Goal: Task Accomplishment & Management: Use online tool/utility

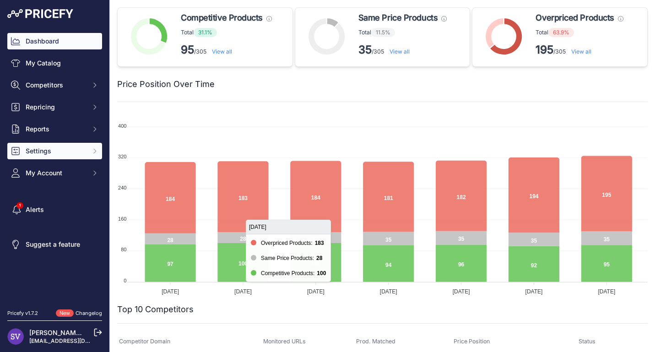
click at [68, 149] on span "Settings" at bounding box center [56, 150] width 60 height 9
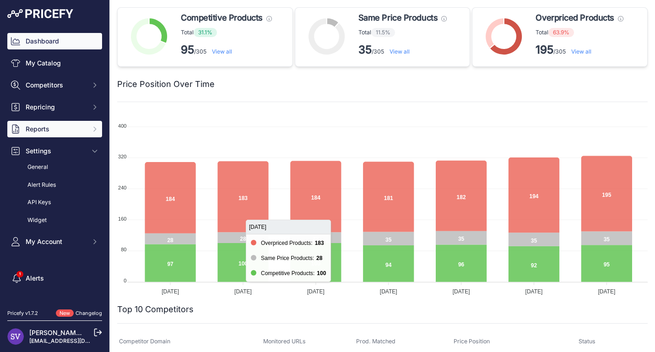
click at [64, 133] on span "Reports" at bounding box center [56, 128] width 60 height 9
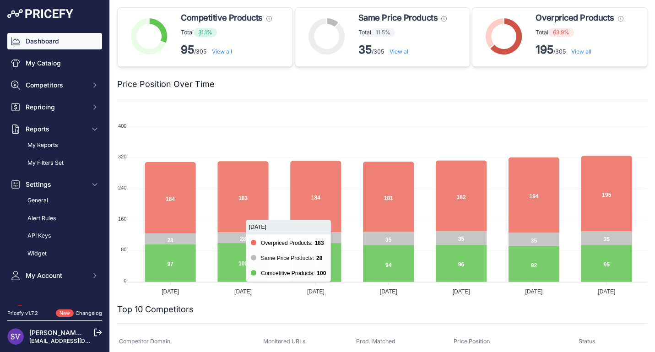
scroll to position [22, 0]
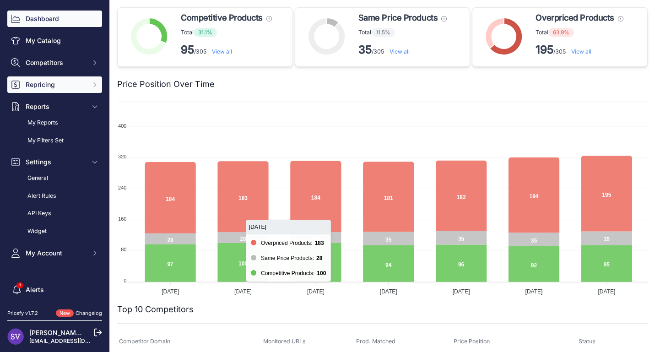
click at [78, 86] on span "Repricing" at bounding box center [56, 84] width 60 height 9
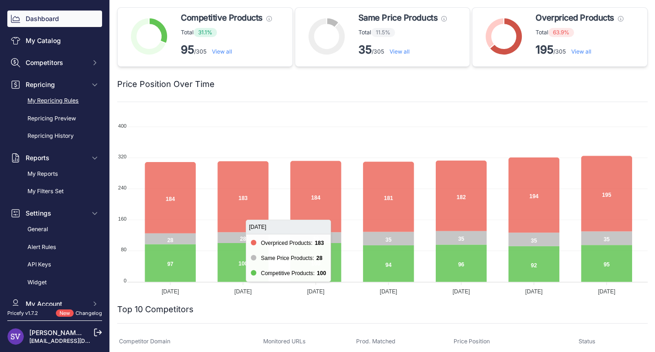
click at [66, 100] on link "My Repricing Rules" at bounding box center [54, 101] width 95 height 16
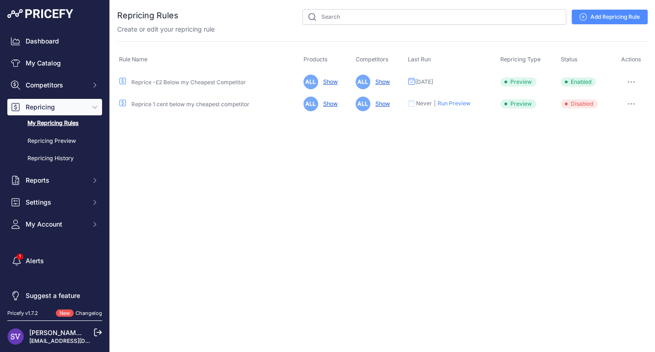
click at [591, 18] on link "Add Repricing Rule" at bounding box center [610, 17] width 76 height 15
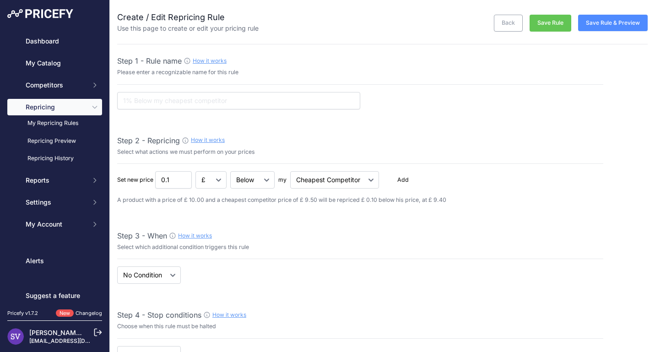
select select "7"
click at [296, 106] on input "text" at bounding box center [238, 100] width 243 height 17
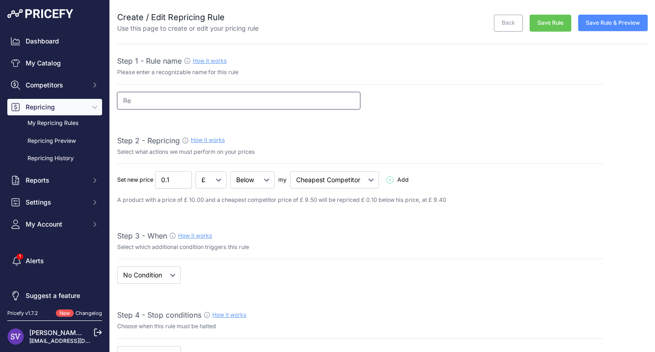
type input "R"
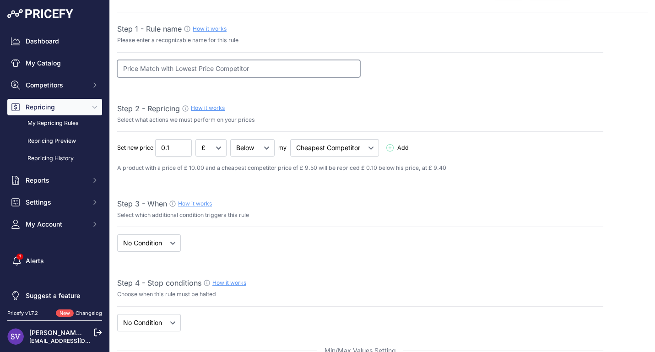
type input "Price Match with Lowest Price Competitor"
click at [186, 146] on input "0.11" at bounding box center [173, 147] width 37 height 17
click at [183, 150] on input "0.1" at bounding box center [173, 147] width 37 height 17
click at [183, 150] on input "0.09" at bounding box center [173, 147] width 37 height 17
click at [183, 150] on input "0.08" at bounding box center [173, 147] width 37 height 17
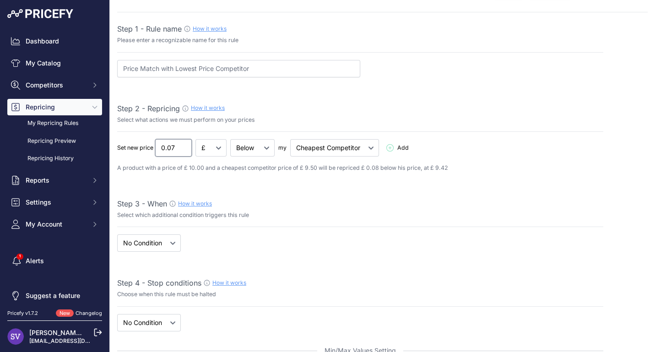
click at [183, 150] on input "0.07" at bounding box center [173, 147] width 37 height 17
click at [183, 150] on input "0.06" at bounding box center [173, 147] width 37 height 17
click at [183, 150] on input "0.05" at bounding box center [173, 147] width 37 height 17
click at [183, 150] on input "0.04" at bounding box center [173, 147] width 37 height 17
click at [183, 150] on input "0.03" at bounding box center [173, 147] width 37 height 17
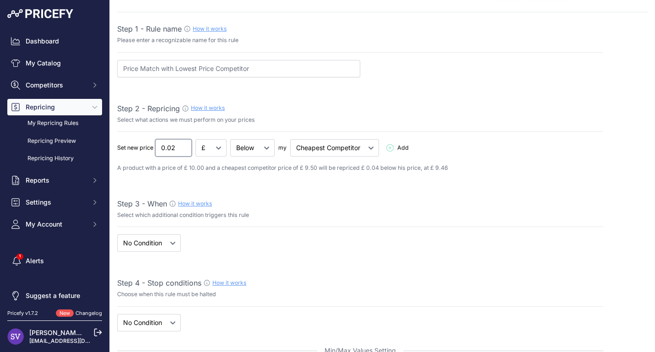
click at [183, 150] on input "0.02" at bounding box center [173, 147] width 37 height 17
type input "0.01"
click at [183, 150] on input "0.01" at bounding box center [173, 147] width 37 height 17
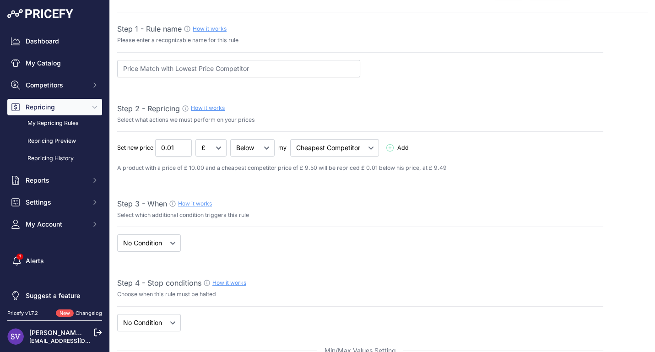
click at [161, 69] on input "Price Match with Lowest Price Competitor" at bounding box center [238, 68] width 243 height 17
click at [169, 70] on input "Price Match -0.1 with Lowest Price Competitor" at bounding box center [238, 68] width 243 height 17
type input "Price Match -0.01 with Lowest Price Competitor"
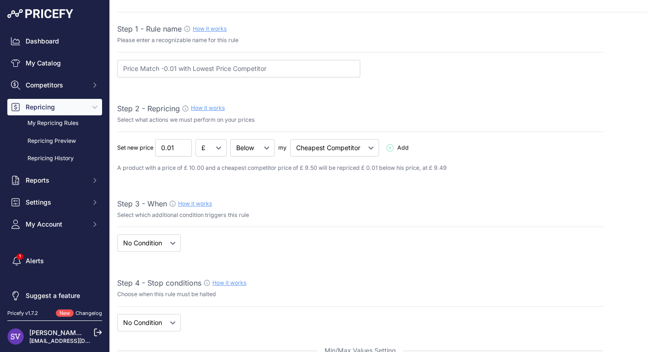
scroll to position [60, 0]
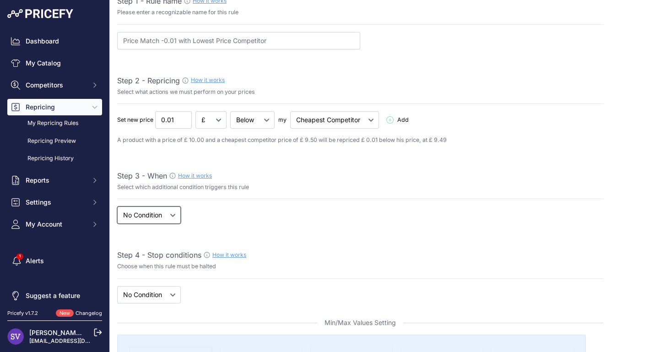
click at [177, 214] on select "When No Condition" at bounding box center [149, 214] width 64 height 17
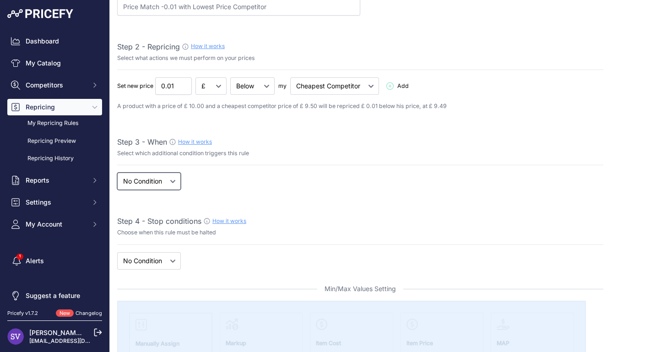
scroll to position [94, 0]
click at [157, 183] on select "When No Condition" at bounding box center [149, 180] width 64 height 17
select select "when"
click at [117, 172] on select "When No Condition" at bounding box center [149, 180] width 64 height 17
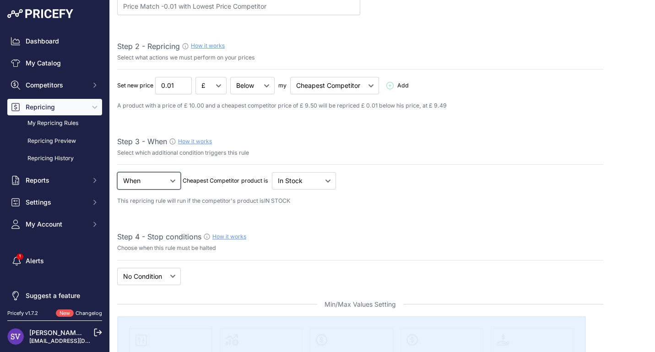
scroll to position [115, 0]
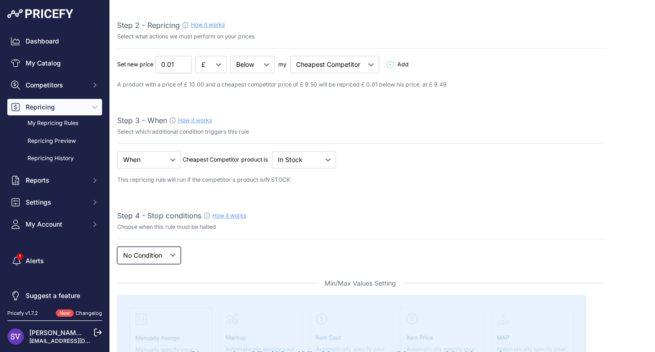
click at [175, 250] on select "New Price No Condition" at bounding box center [149, 255] width 64 height 17
select select "price"
click at [117, 247] on select "New Price No Condition" at bounding box center [149, 255] width 64 height 17
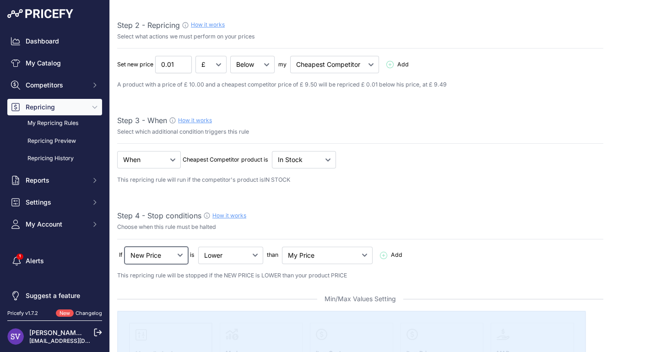
scroll to position [145, 0]
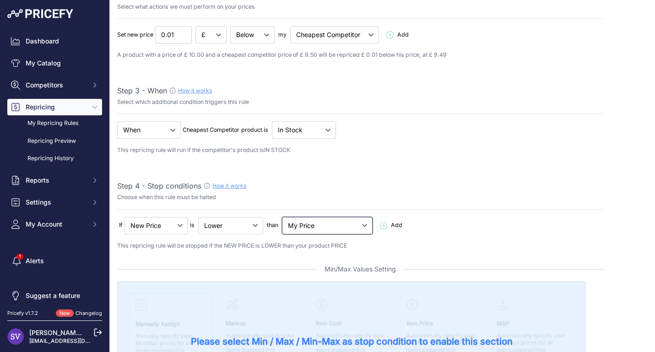
click at [319, 223] on select "My Price Min Price Max Price Min/Max Price My Cost" at bounding box center [327, 225] width 91 height 17
click at [253, 226] on select "Lower Higher Lower/Higher" at bounding box center [230, 225] width 65 height 17
click at [246, 223] on select "Lower Higher Lower/Higher" at bounding box center [230, 225] width 65 height 17
select select "not_higher"
click at [199, 217] on select "Lower Higher Lower/Higher" at bounding box center [230, 225] width 65 height 17
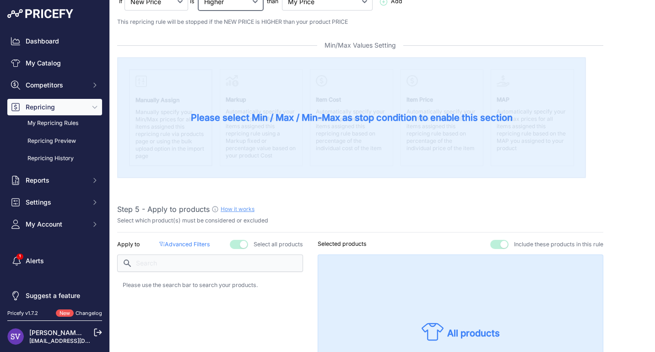
scroll to position [468, 0]
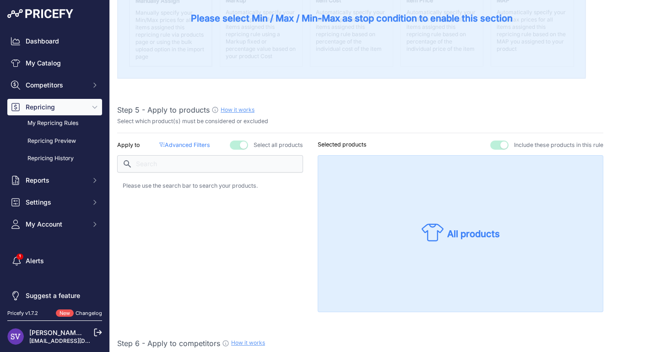
click at [202, 145] on p "Advanced Filters ( false )" at bounding box center [184, 145] width 51 height 9
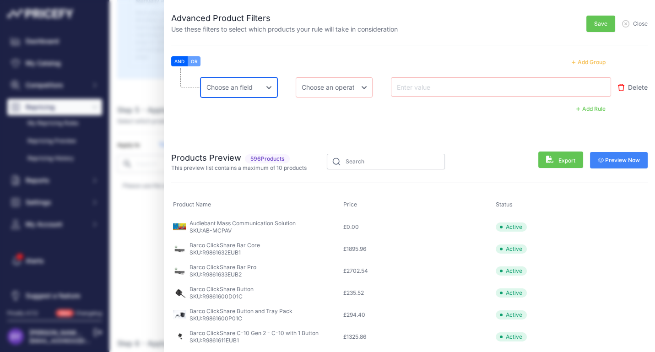
click at [264, 92] on select "Choose an field Name Price Cost MAP Brand Min Price Max Price SKU GTIN/EAN/ASIN…" at bounding box center [238, 87] width 77 height 20
click at [417, 92] on input "text" at bounding box center [431, 86] width 73 height 11
click at [359, 85] on select "Choose an operator Equal Not Equal In Not In Less Less or Equal Greater Greater…" at bounding box center [334, 87] width 77 height 20
select select "equal"
click at [296, 77] on select "Choose an operator Equal Not Equal In Not In Less Less or Equal Greater Greater…" at bounding box center [334, 87] width 77 height 20
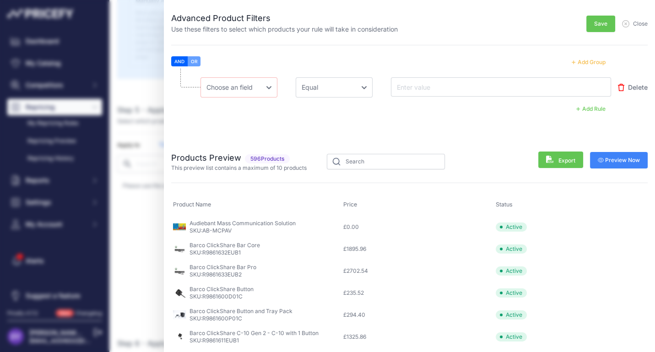
click at [408, 88] on input "text" at bounding box center [431, 86] width 73 height 11
type input "kramer"
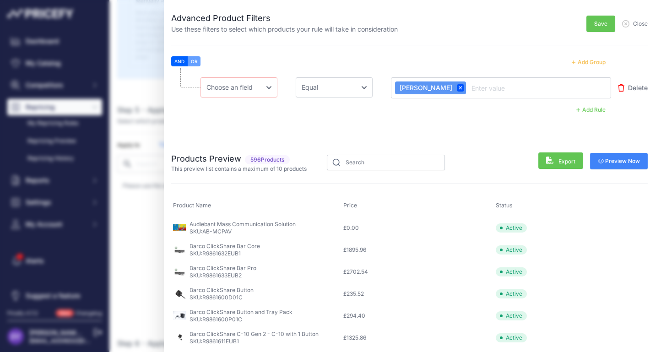
click at [596, 22] on span "Save" at bounding box center [600, 23] width 13 height 7
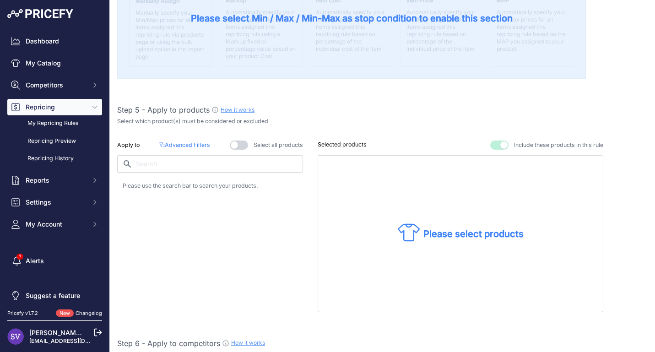
click at [406, 233] on icon at bounding box center [409, 233] width 22 height 22
click at [422, 230] on div "Please select products" at bounding box center [461, 234] width 126 height 24
click at [188, 144] on p "Advanced Filters ( false )" at bounding box center [184, 145] width 51 height 9
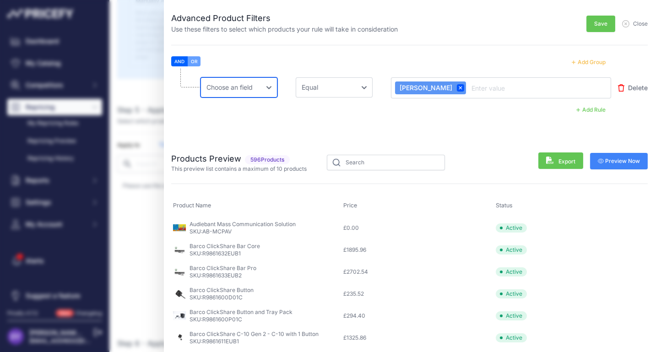
click at [242, 92] on select "Choose an field Name Price Cost MAP Brand Min Price Max Price SKU GTIN/EAN/ASIN…" at bounding box center [238, 87] width 77 height 20
select select "mp.brand"
click at [200, 77] on select "Choose an field Name Price Cost MAP Brand Min Price Max Price SKU GTIN/EAN/ASIN…" at bounding box center [238, 87] width 77 height 20
click at [459, 86] on icon at bounding box center [460, 87] width 3 height 3
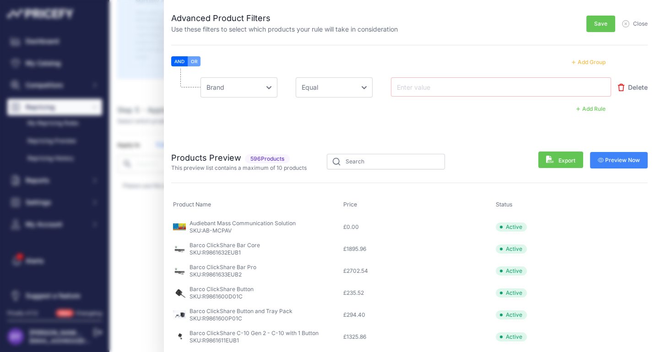
click at [418, 86] on input "text" at bounding box center [431, 86] width 73 height 11
click at [259, 85] on select "Choose an field Name Price Cost MAP Brand Min Price Max Price SKU GTIN/EAN/ASIN…" at bounding box center [238, 87] width 77 height 20
click at [422, 85] on input "text" at bounding box center [431, 86] width 73 height 11
type input "Kramer"
click at [617, 163] on span "Preview Now" at bounding box center [619, 160] width 43 height 7
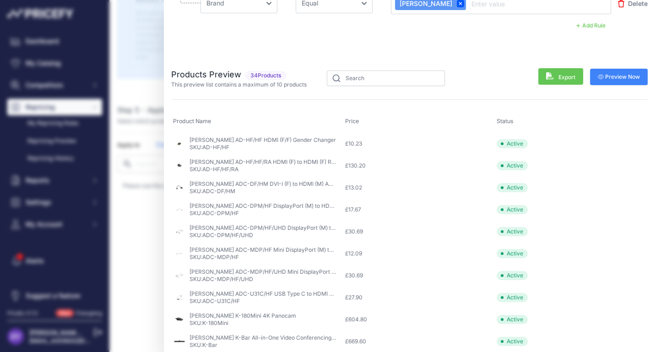
scroll to position [0, 0]
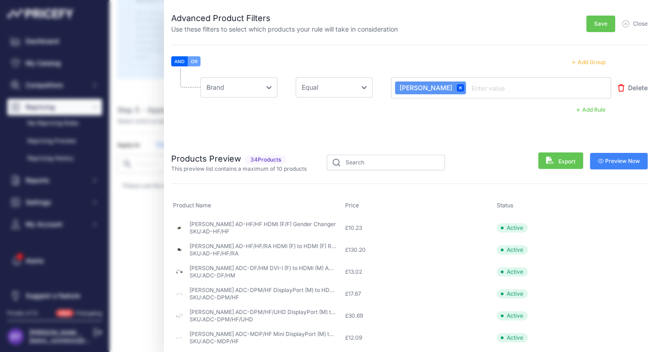
click at [602, 27] on span "Save" at bounding box center [600, 23] width 13 height 7
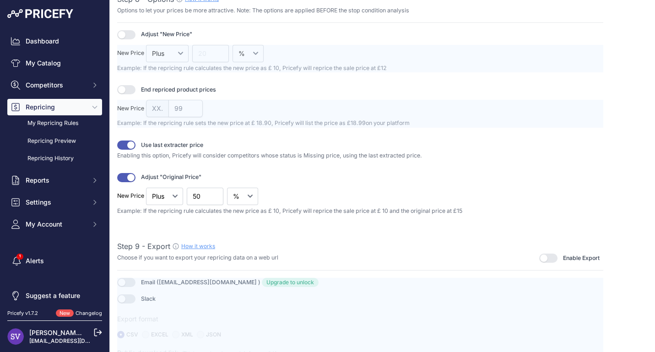
scroll to position [1215, 0]
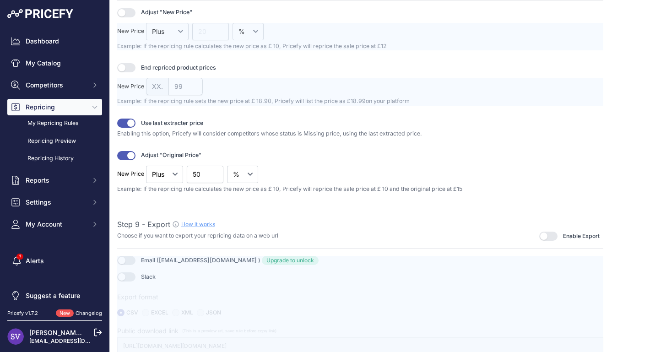
click at [125, 151] on button "button" at bounding box center [126, 155] width 18 height 9
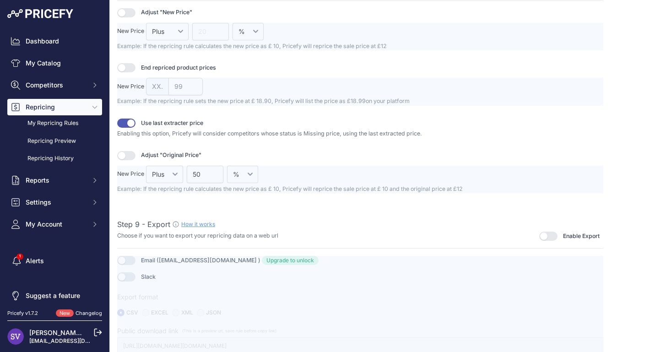
click at [132, 121] on button "button" at bounding box center [126, 123] width 18 height 9
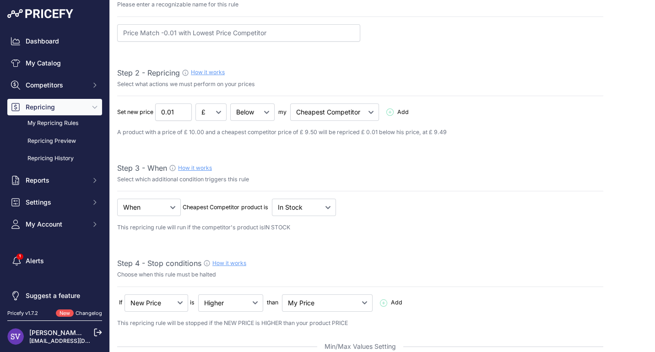
scroll to position [0, 0]
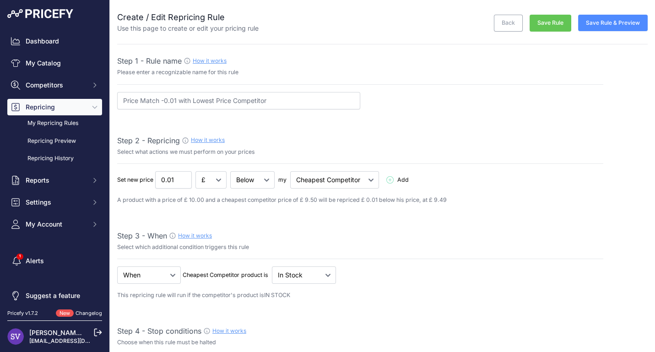
click at [604, 20] on button "Save Rule & Preview" at bounding box center [613, 23] width 70 height 16
